Goal: Task Accomplishment & Management: Manage account settings

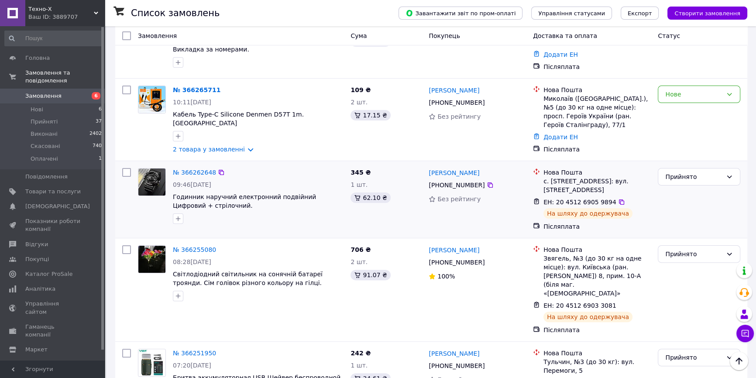
scroll to position [238, 0]
